Goal: Information Seeking & Learning: Learn about a topic

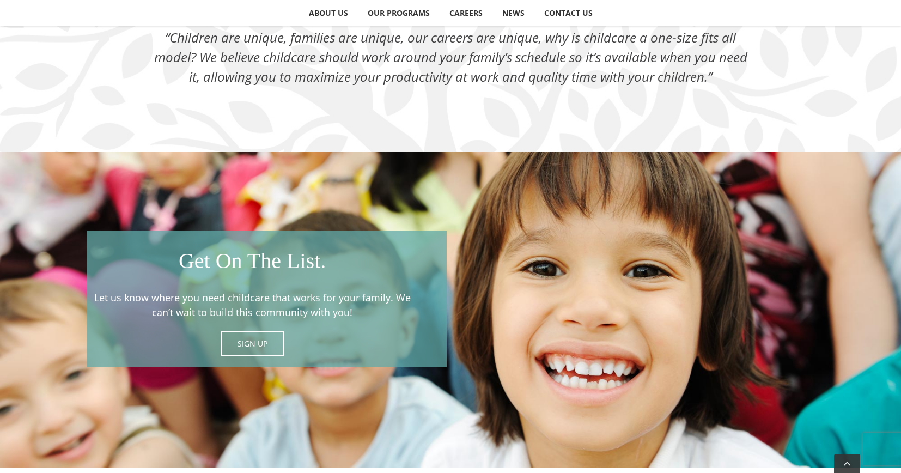
scroll to position [1449, 0]
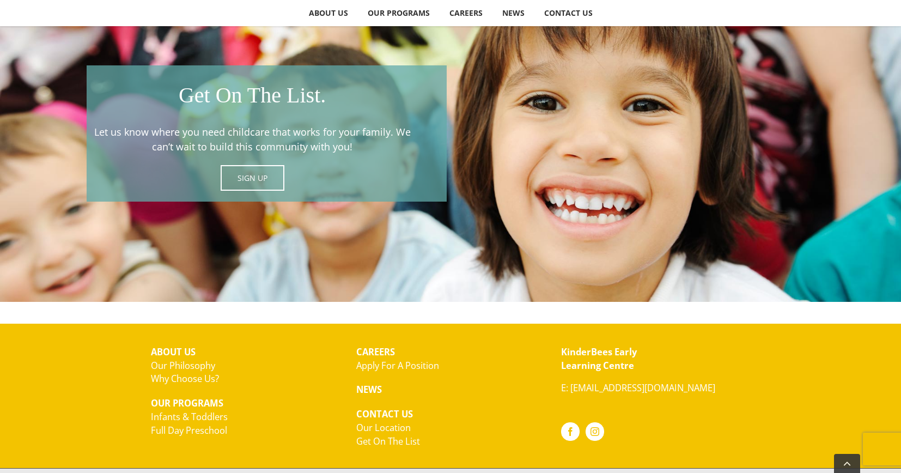
click at [193, 424] on link "Full Day Preschool" at bounding box center [189, 430] width 76 height 13
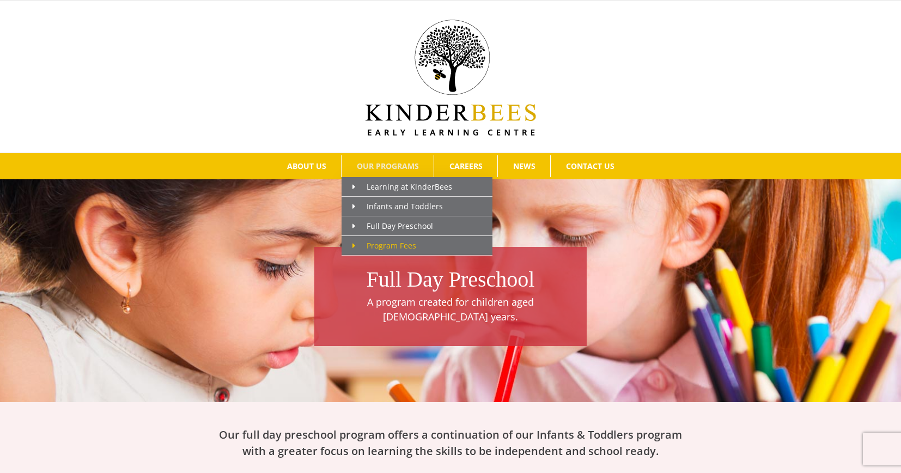
click at [366, 248] on span "Main Menu" at bounding box center [359, 245] width 14 height 11
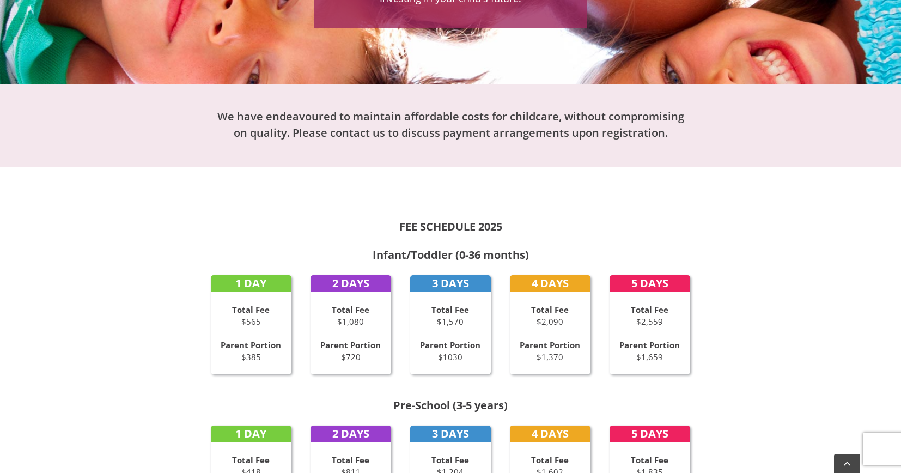
scroll to position [447, 0]
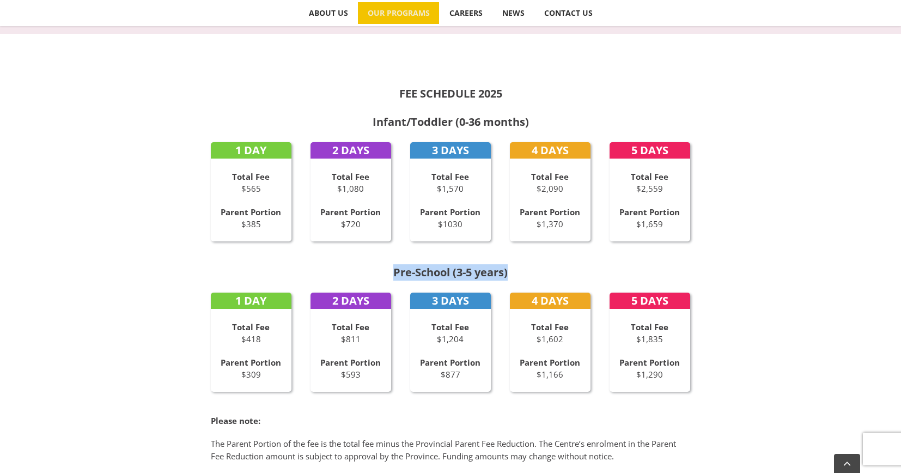
drag, startPoint x: 387, startPoint y: 262, endPoint x: 526, endPoint y: 262, distance: 139.4
click at [521, 264] on h2 "Pre-School (3-5 years)" at bounding box center [450, 272] width 479 height 16
click at [535, 264] on h2 "Pre-School (3-5 years)" at bounding box center [450, 272] width 479 height 16
drag, startPoint x: 637, startPoint y: 369, endPoint x: 686, endPoint y: 369, distance: 49.0
click at [686, 369] on p "Parent Portion $1,290" at bounding box center [650, 368] width 81 height 25
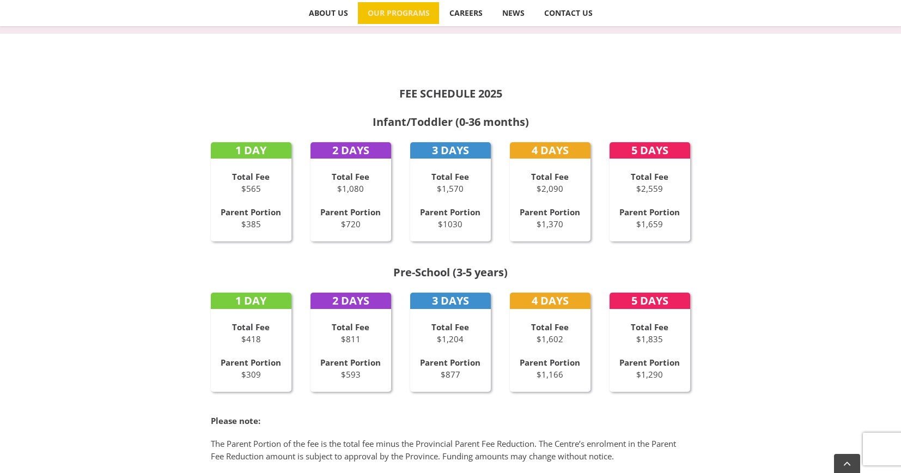
click at [729, 366] on div "FEE SCHEDULE 2025 Infant/Toddler (0-36 months) 1 DAY Total Fee $565 Parent Port…" at bounding box center [450, 299] width 599 height 487
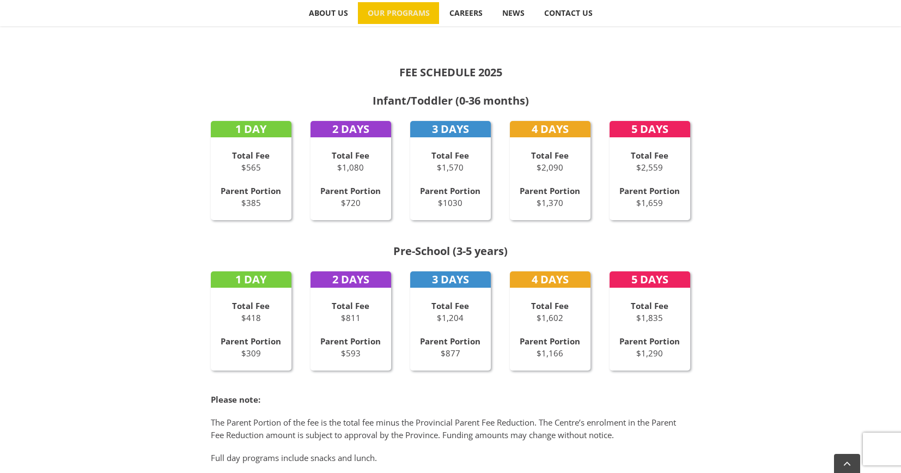
scroll to position [474, 0]
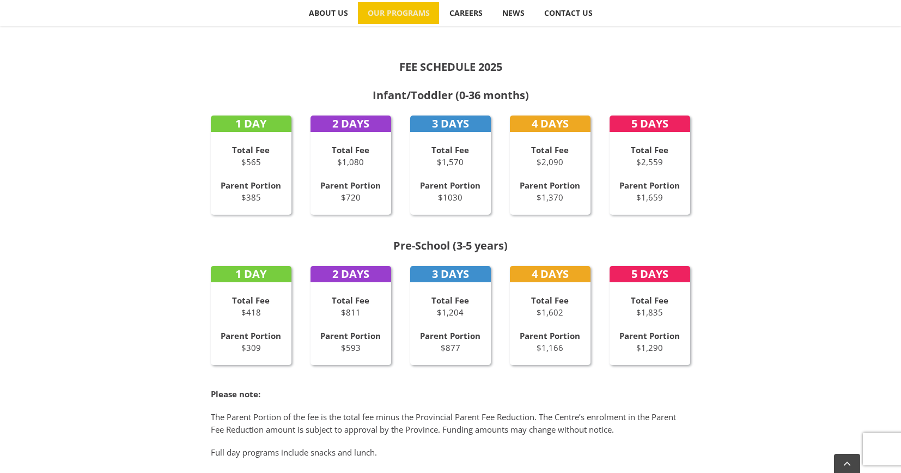
drag, startPoint x: 673, startPoint y: 343, endPoint x: 610, endPoint y: 339, distance: 63.3
click at [610, 339] on p "Parent Portion $1,290" at bounding box center [650, 342] width 81 height 25
click at [740, 328] on div "FEE SCHEDULE 2025 Infant/Toddler (0-36 months) 1 DAY Total Fee $565 Parent Port…" at bounding box center [450, 272] width 599 height 487
drag, startPoint x: 667, startPoint y: 343, endPoint x: 629, endPoint y: 346, distance: 38.8
click at [621, 347] on div "5 DAYS Total Fee $1,835 Parent Portion $1,290" at bounding box center [650, 315] width 81 height 99
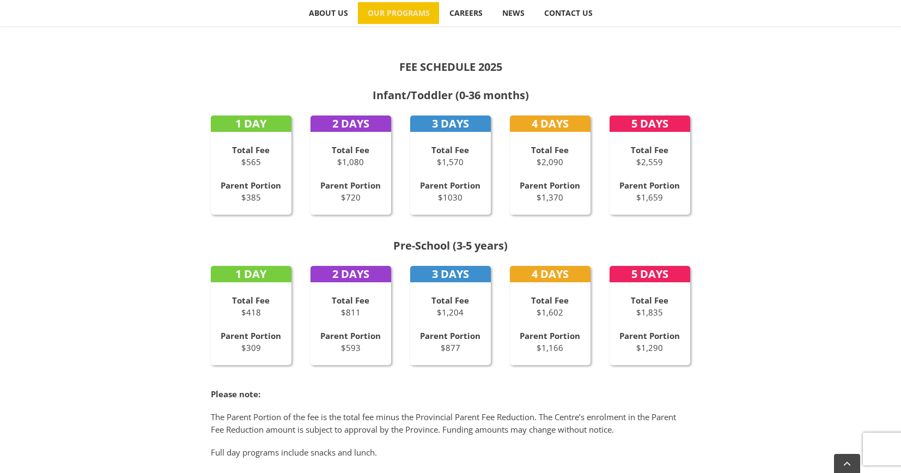
drag, startPoint x: 634, startPoint y: 344, endPoint x: 673, endPoint y: 340, distance: 39.4
click at [673, 340] on p "Parent Portion $1,290" at bounding box center [650, 342] width 81 height 25
click at [751, 325] on div "FEE SCHEDULE 2025 Infant/Toddler (0-36 months) 1 DAY Total Fee $565 Parent Port…" at bounding box center [450, 267] width 901 height 520
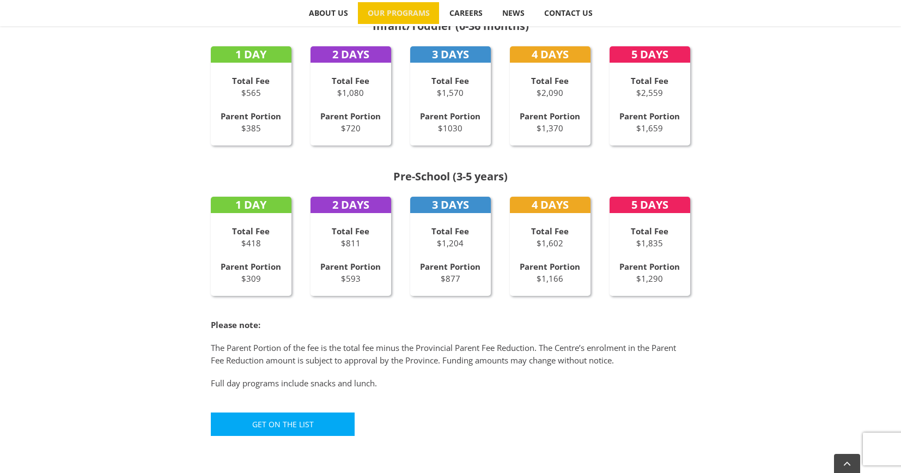
scroll to position [561, 0]
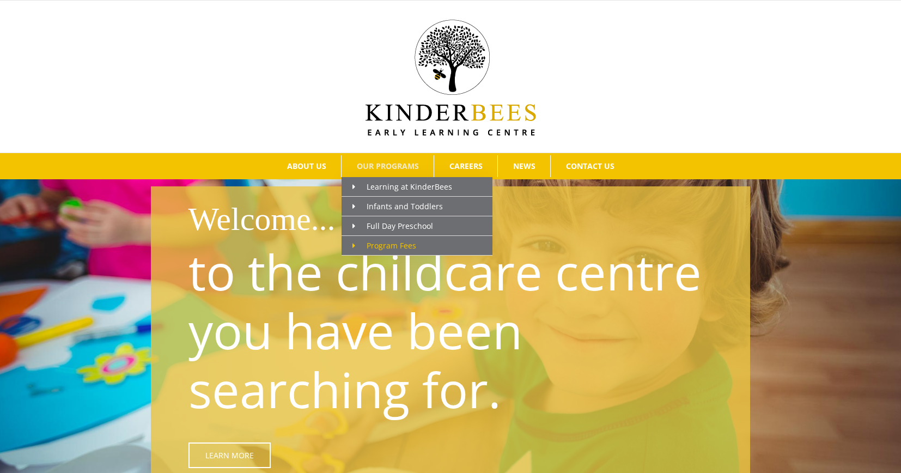
click at [372, 243] on span "Program Fees" at bounding box center [384, 245] width 64 height 10
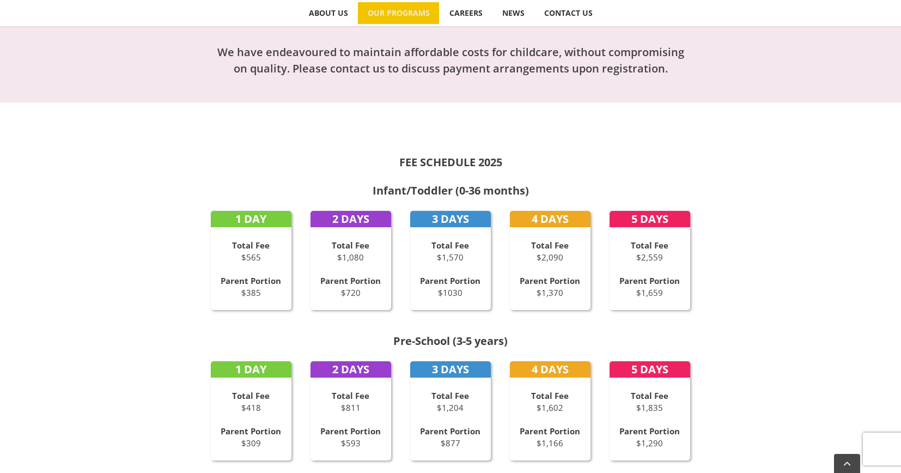
scroll to position [401, 0]
